Goal: Complete application form: Complete application form

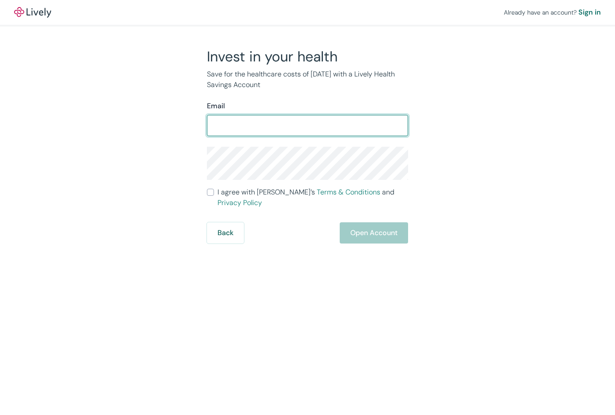
click at [258, 130] on input "Email" at bounding box center [307, 126] width 201 height 18
type input "[EMAIL_ADDRESS][DOMAIN_NAME]"
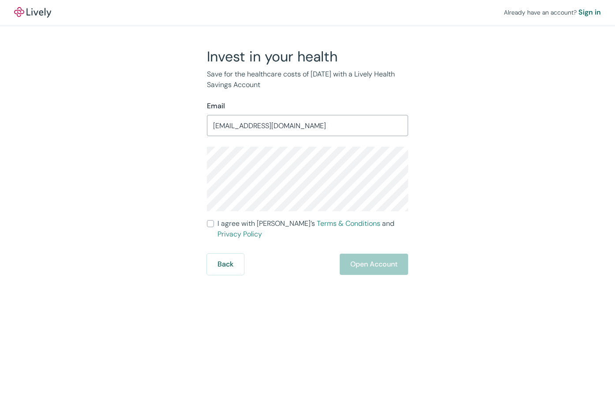
click at [157, 211] on div "Invest in your health Save for the healthcare costs of [DATE] with a Lively Hea…" at bounding box center [303, 161] width 424 height 227
click at [211, 223] on input "I agree with Lively’s Terms & Conditions and Privacy Policy" at bounding box center [210, 223] width 7 height 7
checkbox input "true"
click at [383, 256] on button "Open Account" at bounding box center [374, 263] width 68 height 21
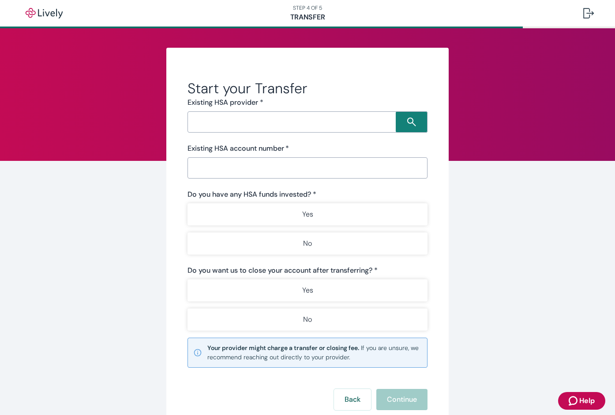
click at [252, 126] on input "Search input" at bounding box center [293, 122] width 206 height 12
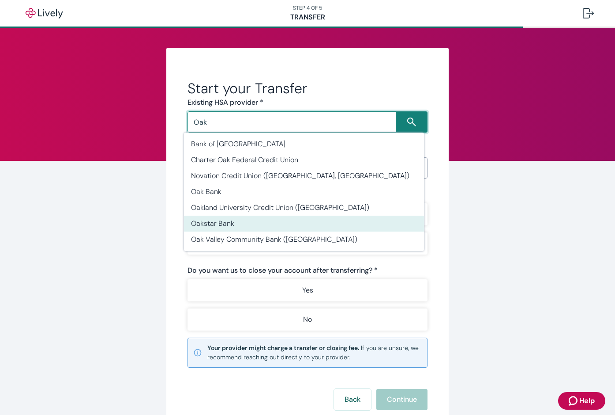
click at [230, 221] on li "Oakstar Bank" at bounding box center [304, 223] width 240 height 16
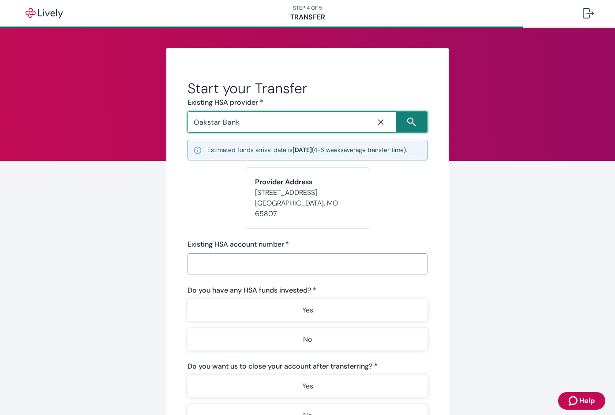
type input "Oakstar Bank"
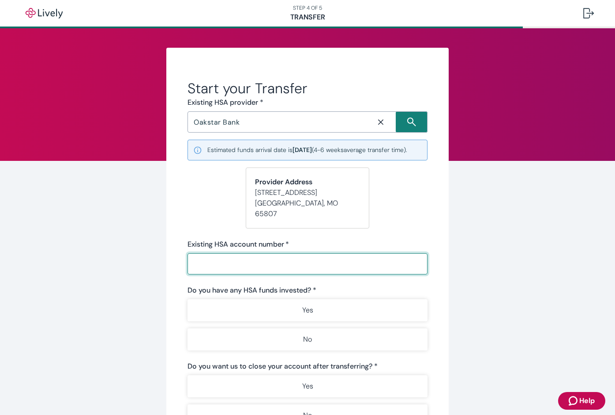
click at [223, 267] on input "Existing HSA account number   *" at bounding box center [308, 264] width 240 height 18
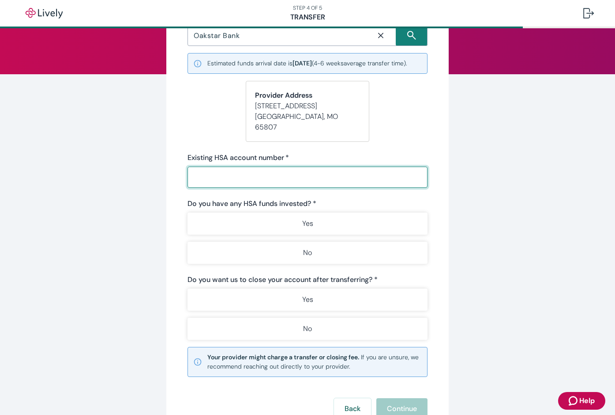
scroll to position [88, 0]
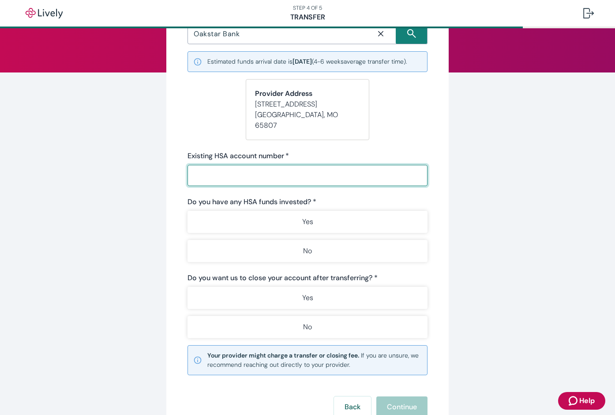
type input "5001145"
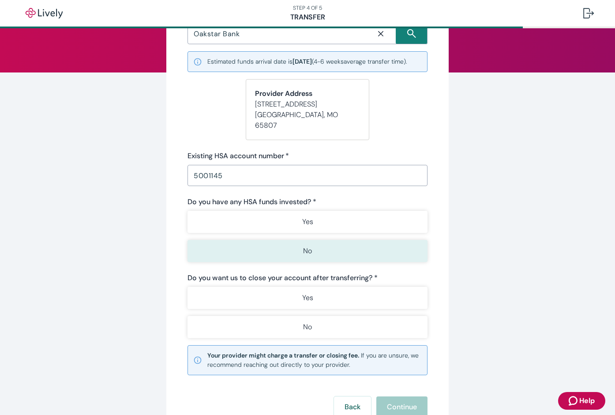
click at [238, 255] on button "No" at bounding box center [308, 251] width 240 height 22
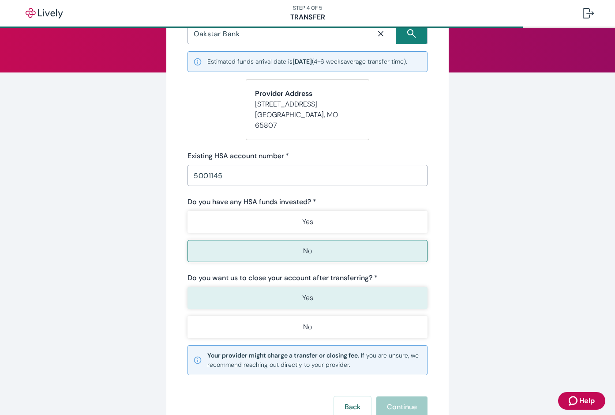
click at [243, 303] on button "Yes" at bounding box center [308, 298] width 240 height 22
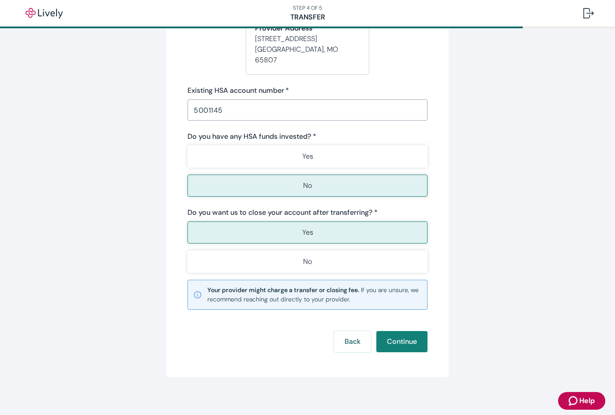
scroll to position [157, 0]
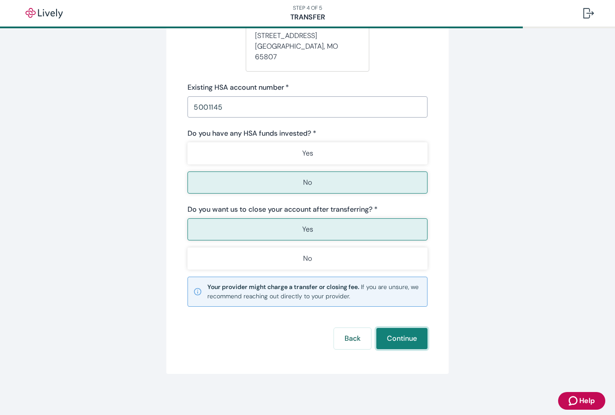
click at [399, 336] on button "Continue" at bounding box center [402, 338] width 51 height 21
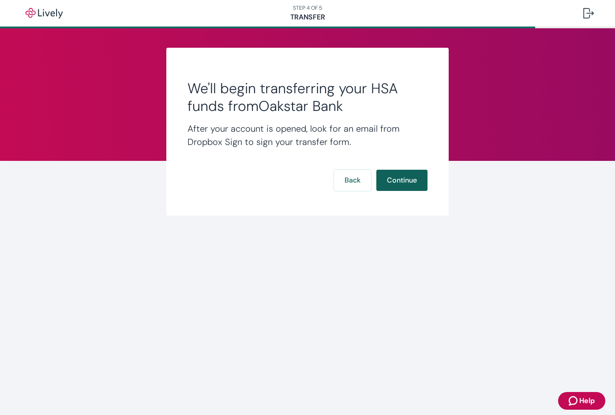
click at [397, 180] on button "Continue" at bounding box center [402, 180] width 51 height 21
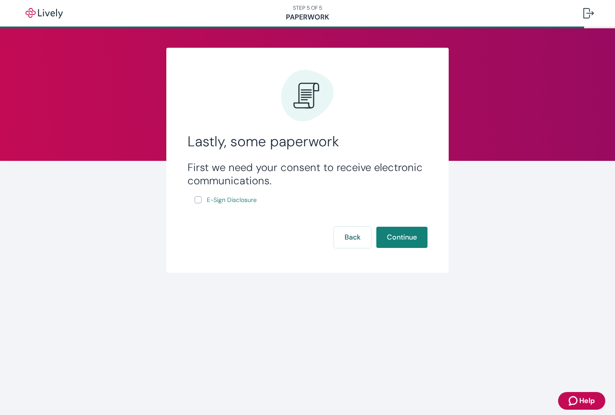
click at [198, 201] on input "E-Sign Disclosure" at bounding box center [198, 199] width 7 height 7
checkbox input "true"
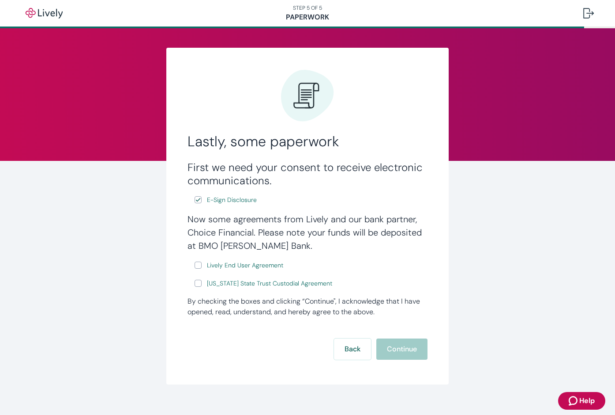
click at [196, 267] on input "Lively End User Agreement" at bounding box center [198, 264] width 7 height 7
checkbox input "true"
click at [195, 283] on input "[US_STATE] State Trust Custodial Agreement" at bounding box center [198, 282] width 7 height 7
checkbox input "true"
click at [243, 282] on span "[US_STATE] State Trust Custodial Agreement" at bounding box center [269, 283] width 125 height 9
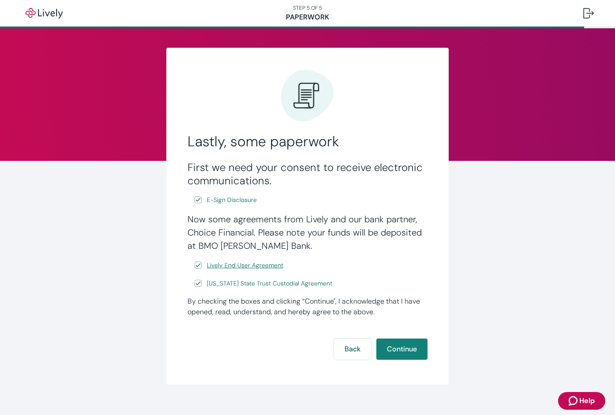
click at [265, 265] on span "Lively End User Agreement" at bounding box center [245, 264] width 76 height 9
click at [396, 354] on button "Continue" at bounding box center [402, 348] width 51 height 21
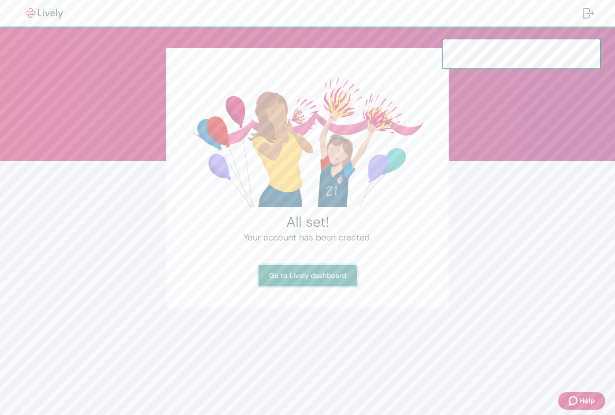
click at [313, 274] on link "Go to Lively dashboard" at bounding box center [308, 275] width 98 height 21
